Goal: Transaction & Acquisition: Purchase product/service

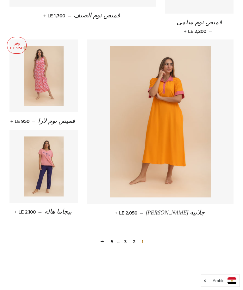
scroll to position [815, 0]
click at [135, 237] on link "2" at bounding box center [134, 241] width 8 height 9
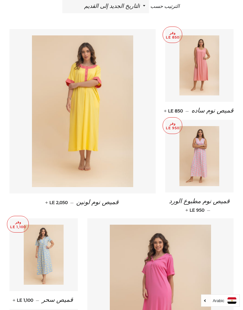
scroll to position [249, 0]
click at [204, 165] on img at bounding box center [199, 156] width 40 height 60
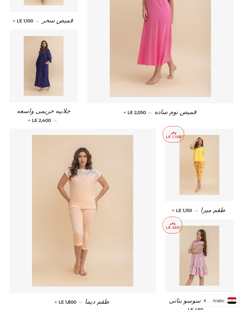
scroll to position [529, 0]
click at [48, 76] on img at bounding box center [44, 66] width 40 height 60
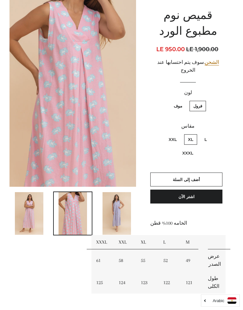
scroll to position [60, 0]
click at [126, 235] on td "XXL" at bounding box center [125, 242] width 22 height 14
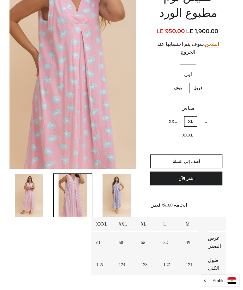
scroll to position [77, 0]
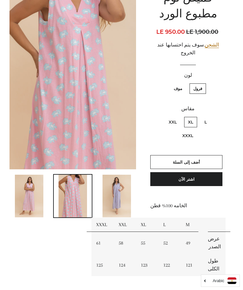
click at [176, 117] on label "XXL" at bounding box center [173, 122] width 16 height 10
click at [178, 116] on input "XXL" at bounding box center [178, 116] width 0 height 0
radio input "true"
click at [119, 183] on img at bounding box center [116, 196] width 28 height 43
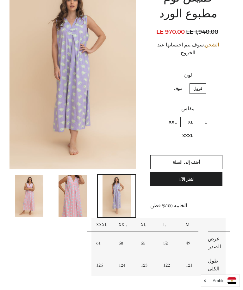
click at [71, 195] on img at bounding box center [73, 196] width 28 height 43
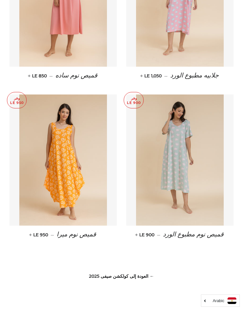
scroll to position [507, 0]
click at [69, 157] on img at bounding box center [63, 159] width 88 height 131
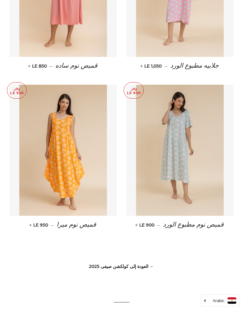
scroll to position [518, 0]
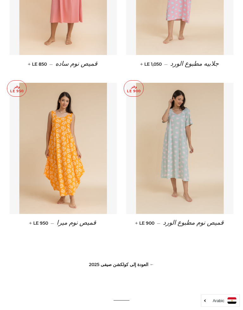
click at [143, 262] on link "← العودة إلى كولكشن صيفى 2025" at bounding box center [121, 265] width 65 height 6
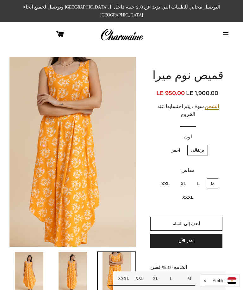
click at [168, 179] on label "XXL" at bounding box center [165, 184] width 16 height 10
click at [171, 178] on input "XXL" at bounding box center [171, 178] width 0 height 0
radio input "true"
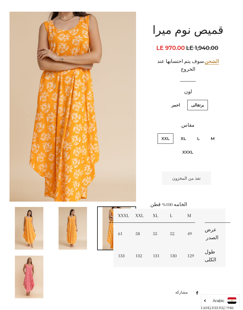
scroll to position [45, 0]
click at [34, 268] on img at bounding box center [29, 277] width 28 height 43
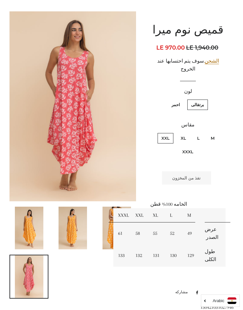
click at [79, 223] on img at bounding box center [73, 228] width 28 height 43
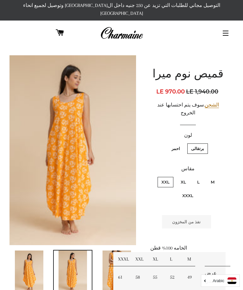
scroll to position [0, 0]
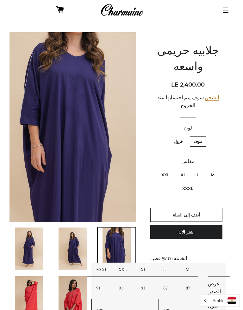
scroll to position [26, 0]
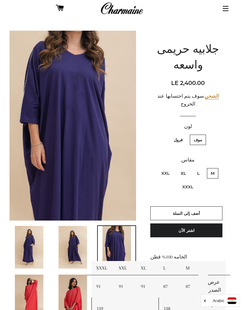
click at [76, 238] on img at bounding box center [73, 247] width 28 height 43
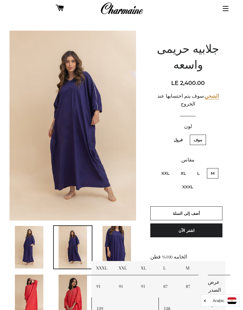
click at [32, 236] on img at bounding box center [29, 247] width 28 height 43
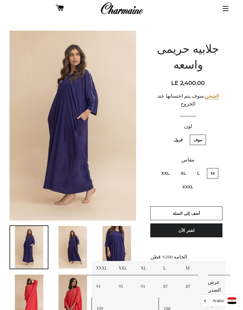
click at [39, 279] on img at bounding box center [29, 296] width 28 height 43
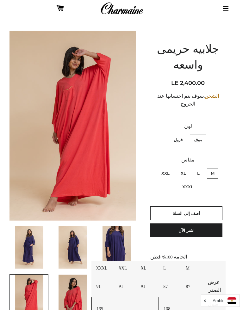
click at [79, 282] on img at bounding box center [73, 296] width 28 height 43
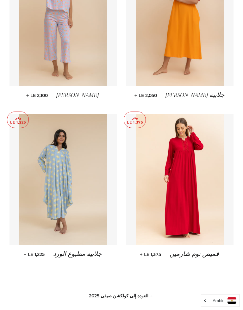
scroll to position [479, 0]
click at [65, 182] on img at bounding box center [63, 179] width 88 height 131
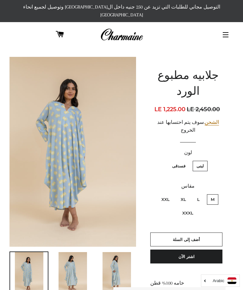
click at [77, 267] on img at bounding box center [73, 273] width 28 height 43
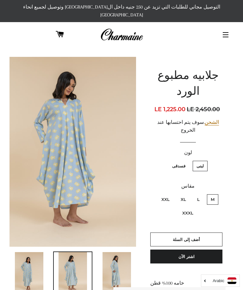
click at [115, 252] on img at bounding box center [116, 273] width 28 height 43
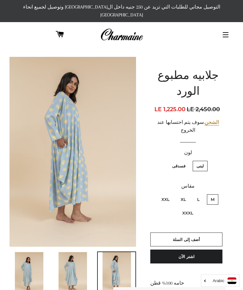
click at [166, 194] on label "XXL" at bounding box center [165, 199] width 16 height 10
click at [171, 194] on input "XXL" at bounding box center [171, 194] width 0 height 0
radio input "true"
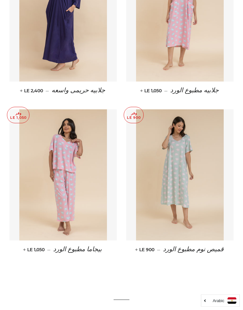
scroll to position [484, 0]
click at [74, 157] on img at bounding box center [63, 174] width 88 height 131
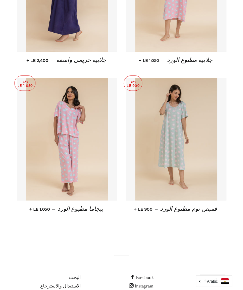
scroll to position [495, 0]
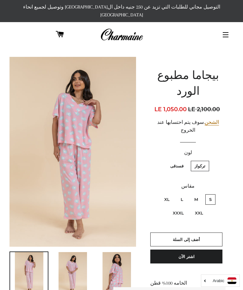
click at [179, 208] on label "XXXL" at bounding box center [178, 213] width 19 height 10
click at [185, 207] on input "XXXL" at bounding box center [185, 207] width 0 height 0
radio input "true"
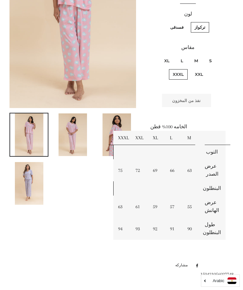
scroll to position [137, 0]
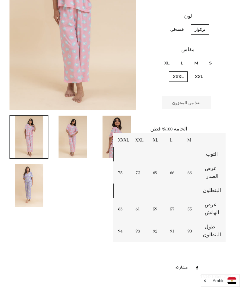
click at [200, 71] on label "XXL" at bounding box center [199, 76] width 16 height 10
click at [156, 57] on input "XXL" at bounding box center [156, 57] width 0 height 0
radio input "true"
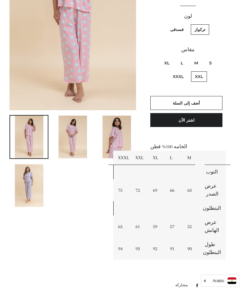
click at [35, 179] on img at bounding box center [29, 185] width 28 height 43
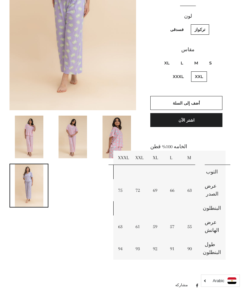
click at [183, 71] on label "XXXL" at bounding box center [178, 76] width 19 height 10
click at [185, 71] on input "XXXL" at bounding box center [185, 71] width 0 height 0
radio input "true"
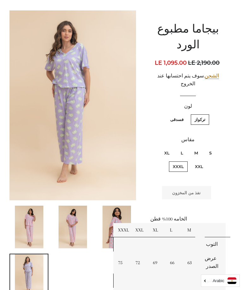
scroll to position [46, 0]
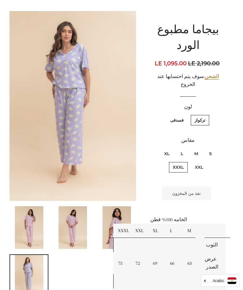
click at [77, 229] on img at bounding box center [73, 227] width 28 height 43
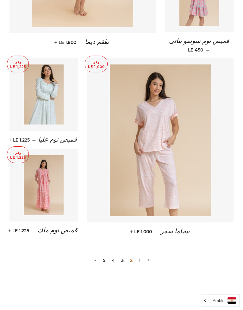
scroll to position [789, 0]
click at [48, 198] on img at bounding box center [44, 185] width 40 height 60
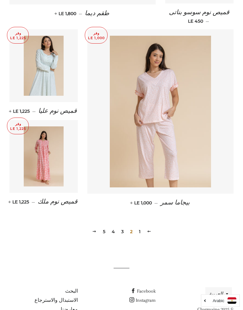
scroll to position [836, 0]
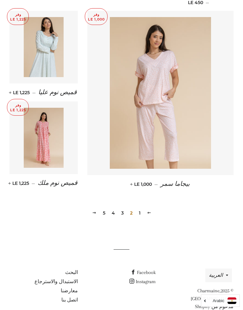
click at [123, 208] on link "3" at bounding box center [123, 212] width 8 height 9
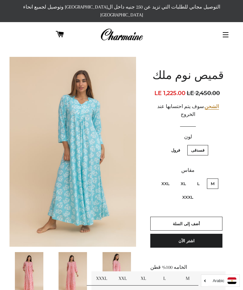
click at [168, 179] on label "XXL" at bounding box center [165, 184] width 16 height 10
click at [171, 178] on input "XXL" at bounding box center [171, 178] width 0 height 0
radio input "true"
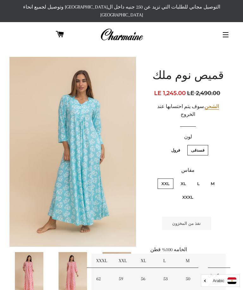
click at [77, 272] on img at bounding box center [73, 273] width 28 height 43
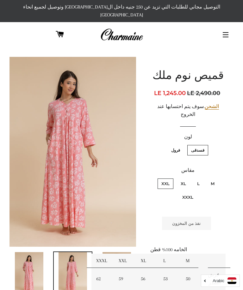
click at [165, 179] on label "XXL" at bounding box center [165, 184] width 16 height 10
click at [171, 178] on input "XXL" at bounding box center [171, 178] width 0 height 0
click at [184, 179] on label "XL" at bounding box center [183, 184] width 13 height 10
click at [188, 178] on input "XL" at bounding box center [188, 178] width 0 height 0
radio input "true"
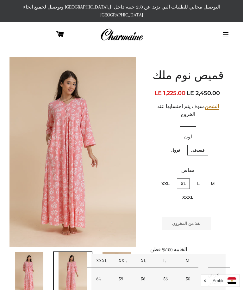
click at [214, 179] on label "M" at bounding box center [212, 184] width 11 height 10
click at [216, 178] on input "M" at bounding box center [216, 178] width 0 height 0
radio input "true"
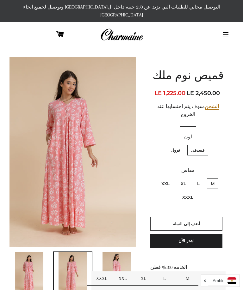
click at [197, 179] on label "L" at bounding box center [198, 184] width 10 height 10
click at [201, 178] on input "L" at bounding box center [201, 178] width 0 height 0
radio input "true"
click at [189, 192] on label "XXXL" at bounding box center [187, 197] width 19 height 10
click at [153, 178] on input "XXXL" at bounding box center [153, 178] width 0 height 0
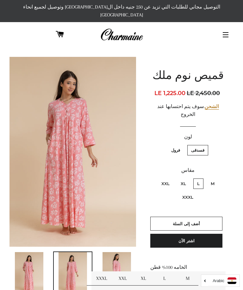
radio input "true"
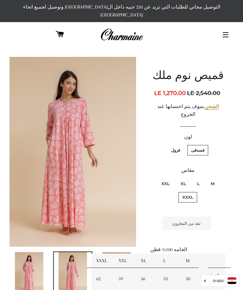
click at [185, 179] on label "XL" at bounding box center [183, 184] width 13 height 10
click at [188, 178] on input "XL" at bounding box center [188, 178] width 0 height 0
radio input "true"
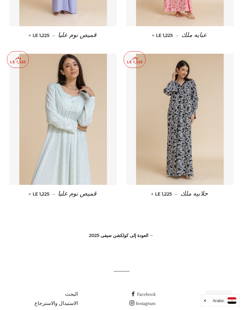
scroll to position [512, 0]
click at [187, 163] on img at bounding box center [180, 118] width 88 height 131
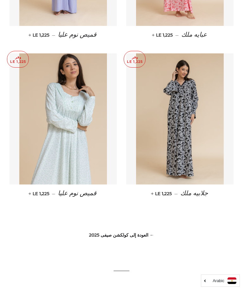
click at [146, 232] on link "← العودة إلى كولكشن صيفى 2025" at bounding box center [121, 235] width 65 height 6
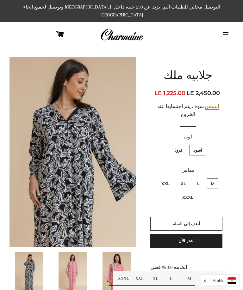
click at [81, 263] on img at bounding box center [73, 273] width 28 height 43
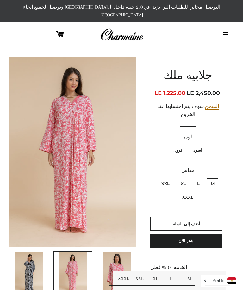
click at [166, 179] on label "XXL" at bounding box center [165, 184] width 16 height 10
click at [171, 178] on input "XXL" at bounding box center [171, 178] width 0 height 0
radio input "true"
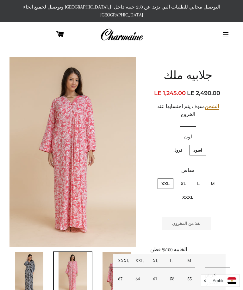
click at [185, 179] on label "XL" at bounding box center [183, 184] width 13 height 10
click at [188, 178] on input "XL" at bounding box center [188, 178] width 0 height 0
radio input "true"
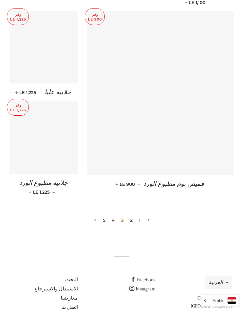
scroll to position [836, 0]
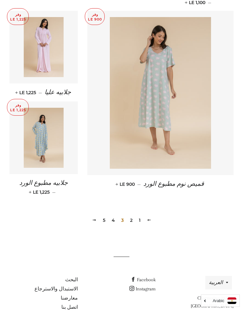
click at [116, 216] on link "4" at bounding box center [113, 220] width 8 height 9
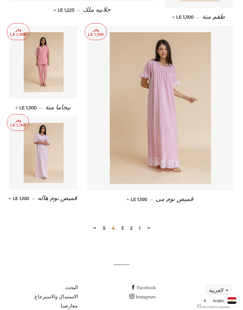
scroll to position [821, 0]
click at [106, 224] on link "5" at bounding box center [104, 228] width 8 height 9
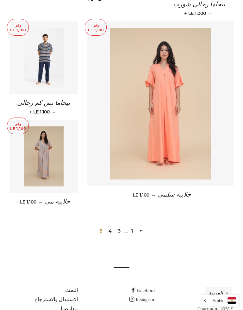
scroll to position [454, 0]
click at [48, 145] on img at bounding box center [44, 156] width 40 height 60
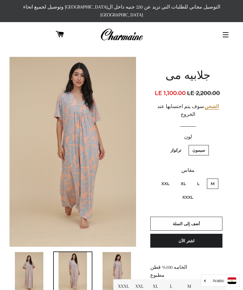
click at [37, 259] on img at bounding box center [29, 273] width 28 height 43
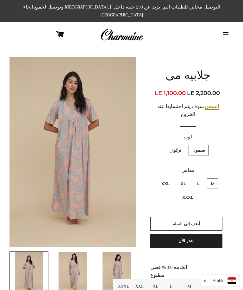
click at [167, 179] on label "XXL" at bounding box center [165, 184] width 16 height 10
click at [171, 178] on input "XXL" at bounding box center [171, 178] width 0 height 0
radio input "true"
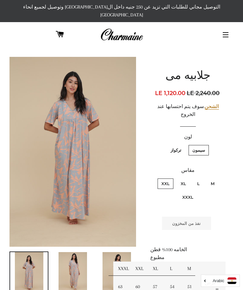
click at [228, 27] on button "التنقل في الموقع" at bounding box center [226, 35] width 16 height 16
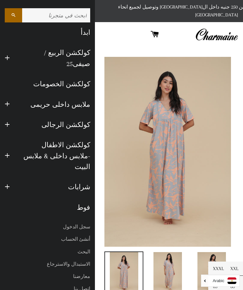
click at [82, 54] on link "كولكشن الربيع / صيفى25" at bounding box center [55, 58] width 80 height 31
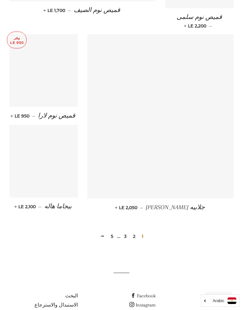
scroll to position [822, 0]
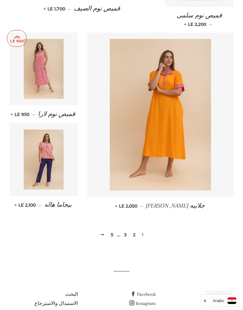
click at [103, 232] on span at bounding box center [102, 234] width 4 height 5
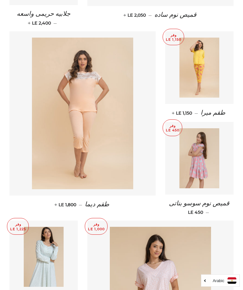
scroll to position [625, 0]
